Goal: Task Accomplishment & Management: Use online tool/utility

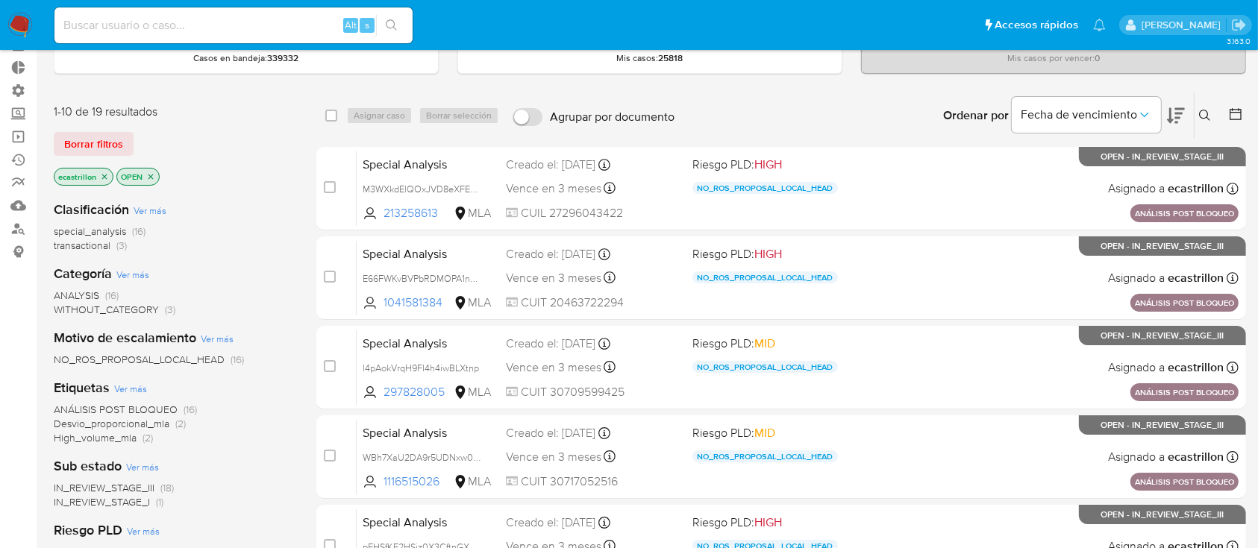
scroll to position [84, 0]
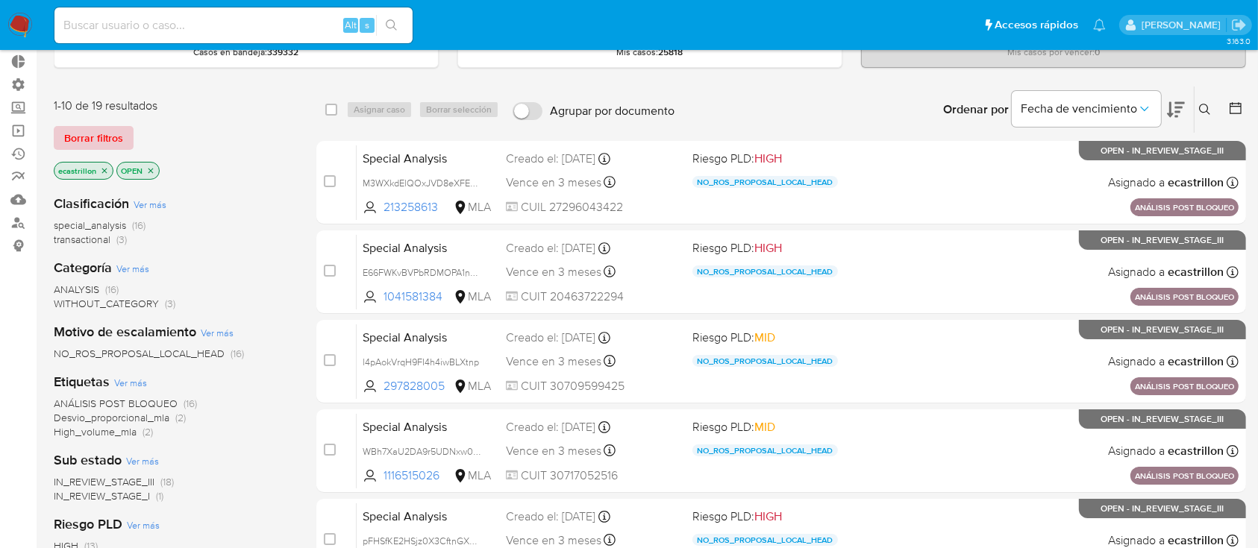
click at [107, 137] on span "Borrar filtros" at bounding box center [93, 138] width 59 height 21
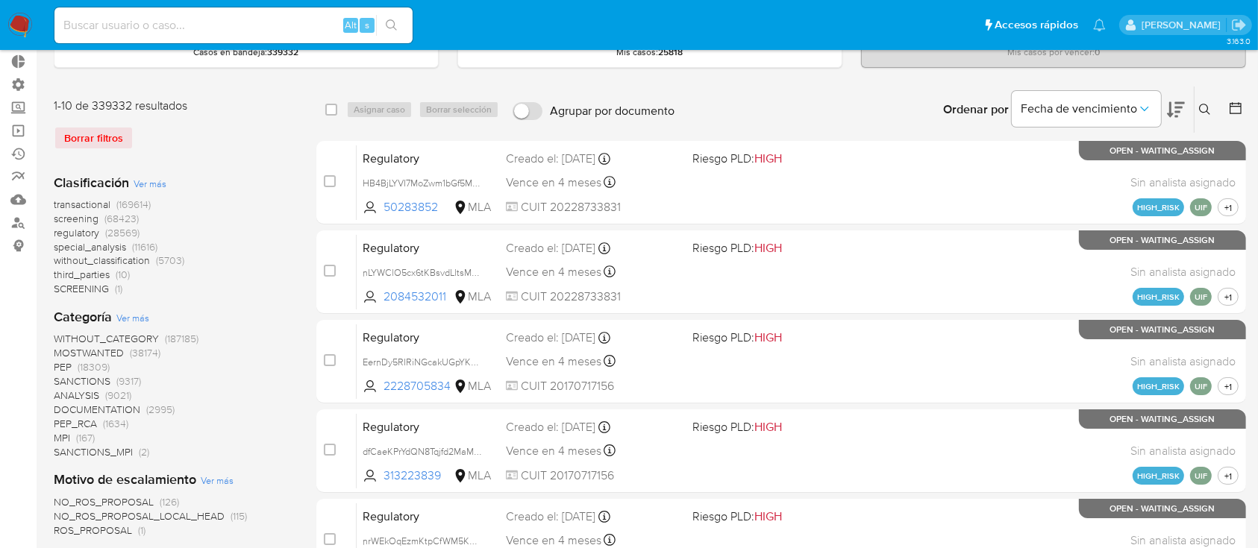
click at [80, 204] on span "transactional" at bounding box center [82, 204] width 57 height 15
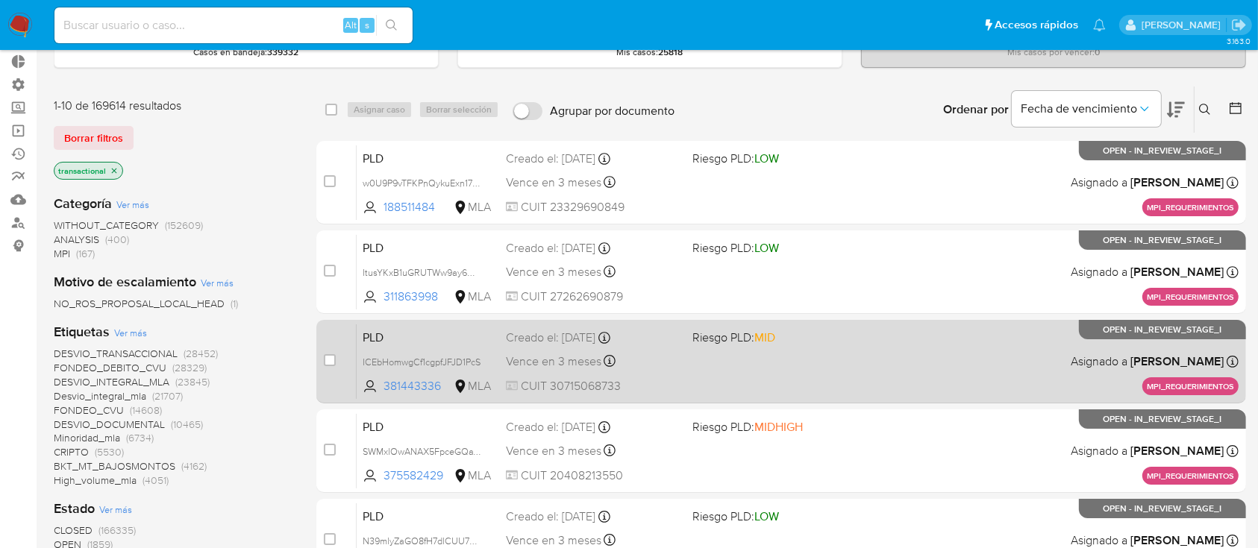
click at [878, 358] on div "PLD ICEbHomwgCf1cgpfJFJD1PcS 381443336 MLA Riesgo PLD: MID Creado el: 07/10/202…" at bounding box center [798, 361] width 882 height 75
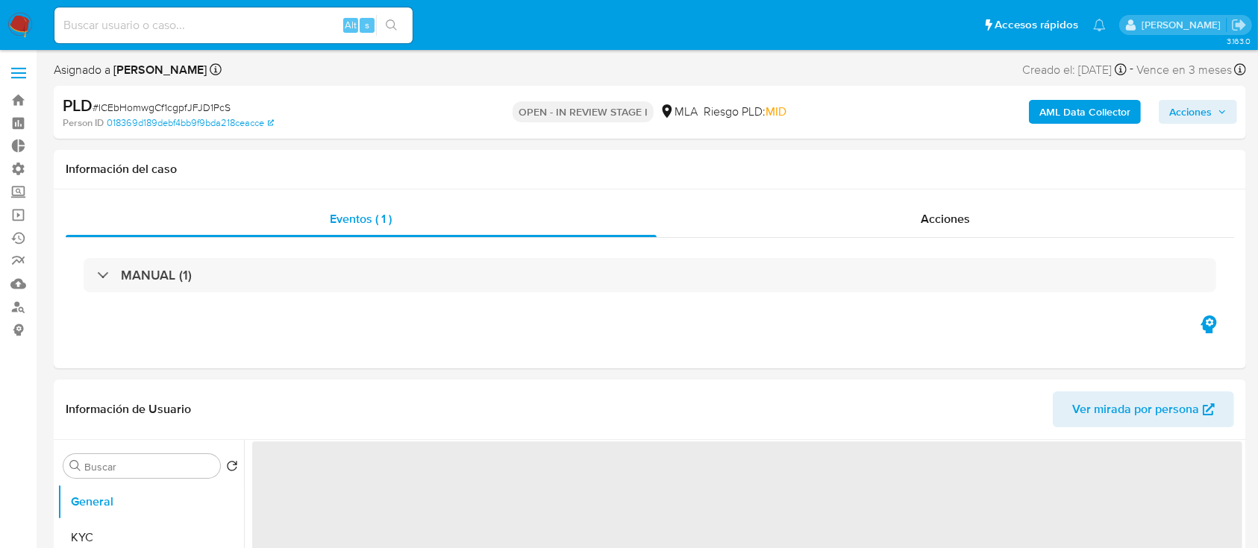
click at [1101, 113] on b "AML Data Collector" at bounding box center [1084, 112] width 91 height 24
select select "10"
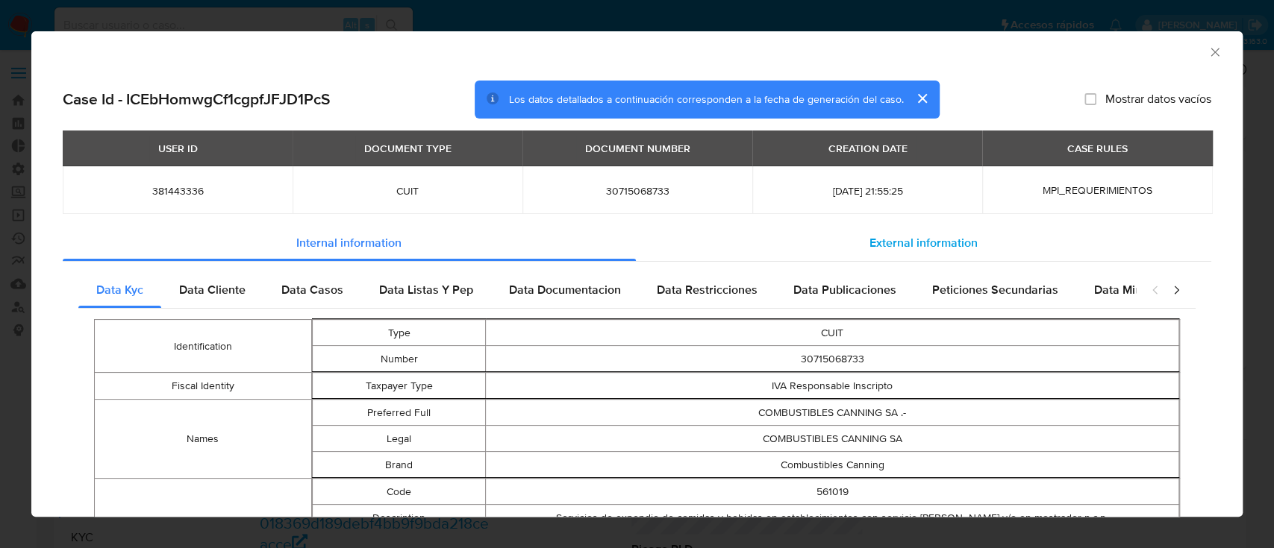
click at [814, 245] on div "External information" at bounding box center [924, 243] width 576 height 36
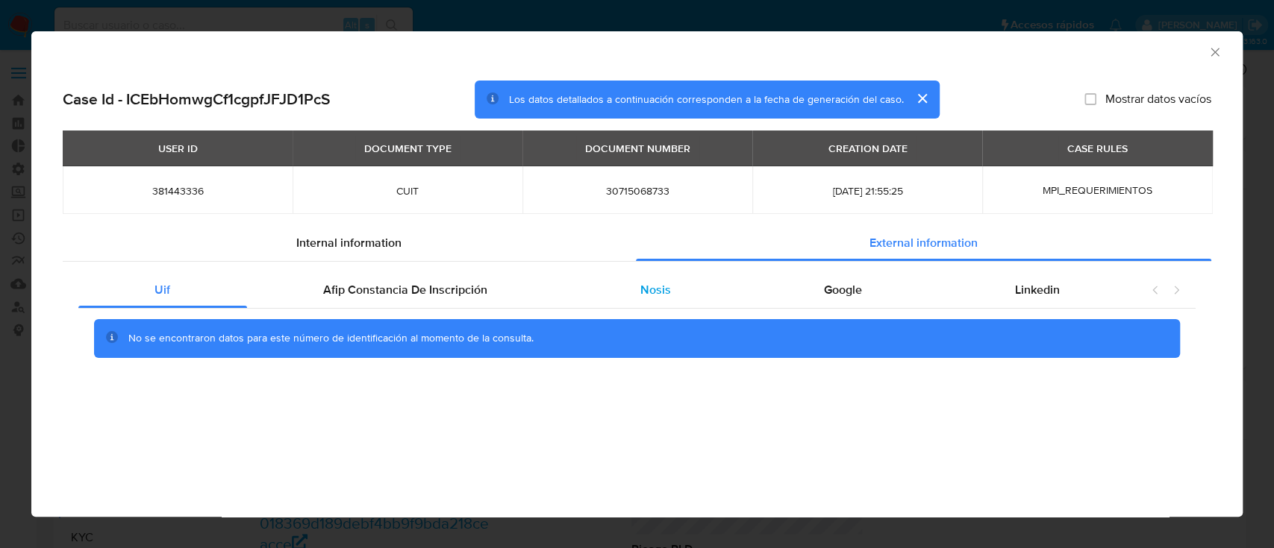
click at [747, 289] on div "Google" at bounding box center [842, 290] width 191 height 36
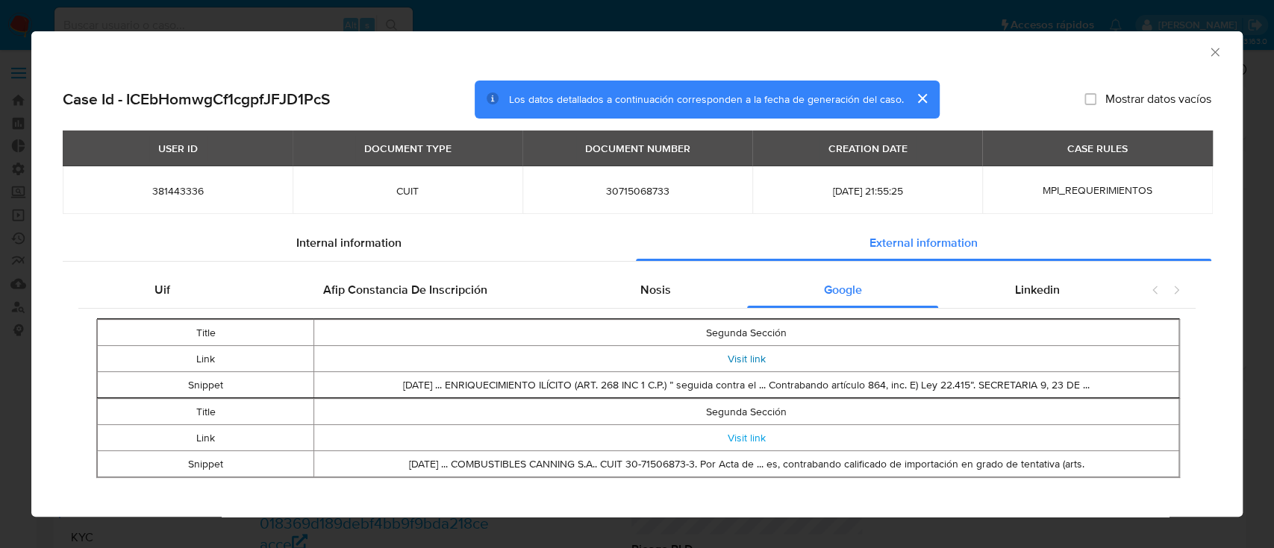
click at [740, 356] on link "Visit link" at bounding box center [746, 358] width 38 height 15
